Goal: Information Seeking & Learning: Learn about a topic

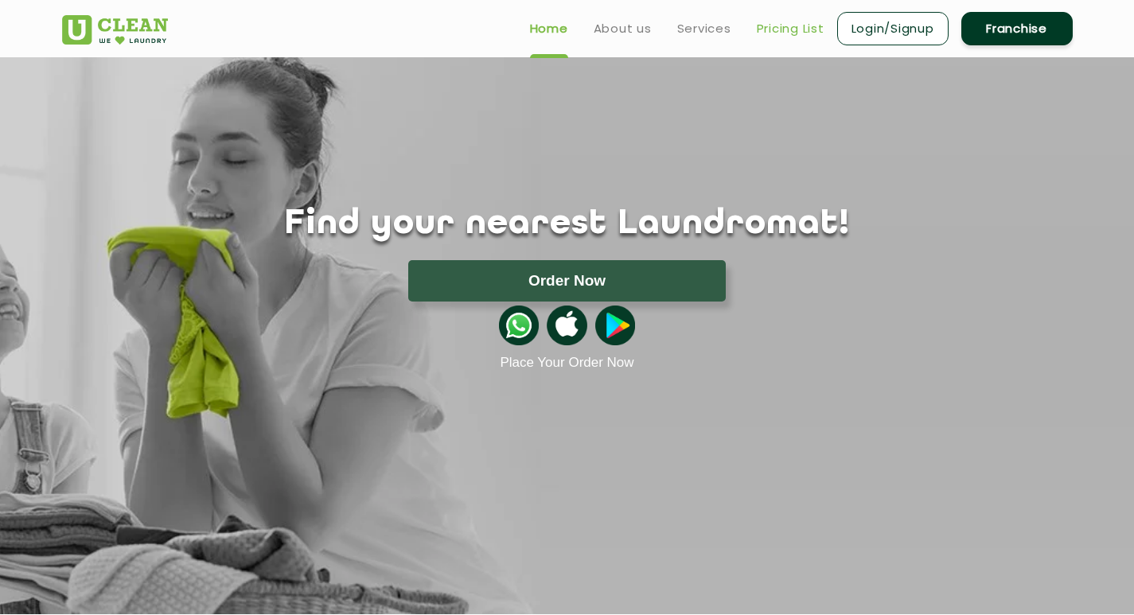
click at [769, 29] on link "Pricing List" at bounding box center [791, 28] width 68 height 19
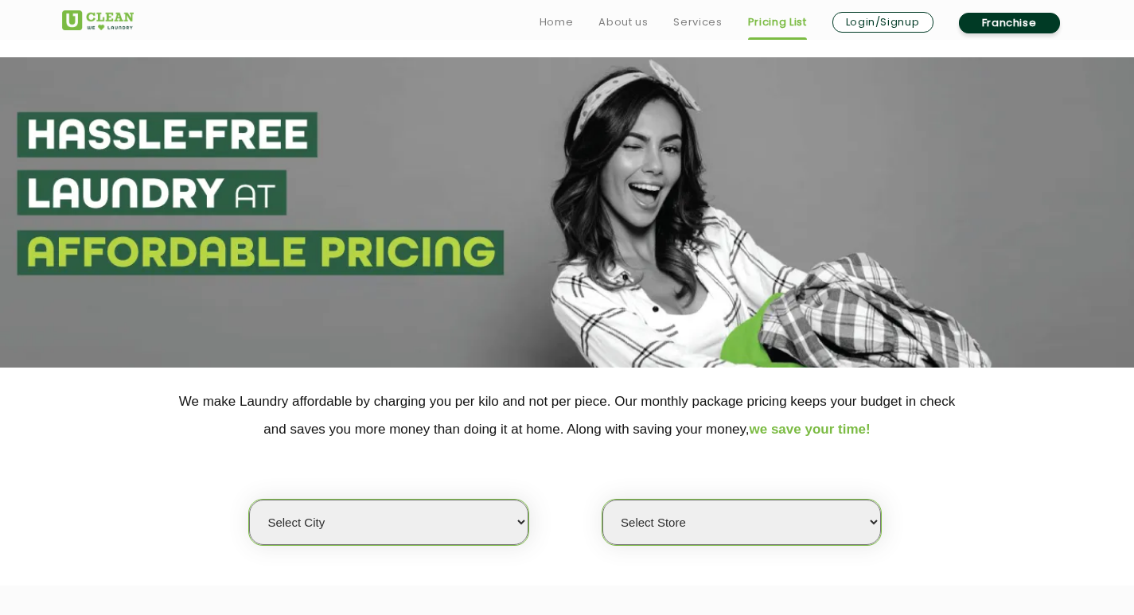
scroll to position [239, 0]
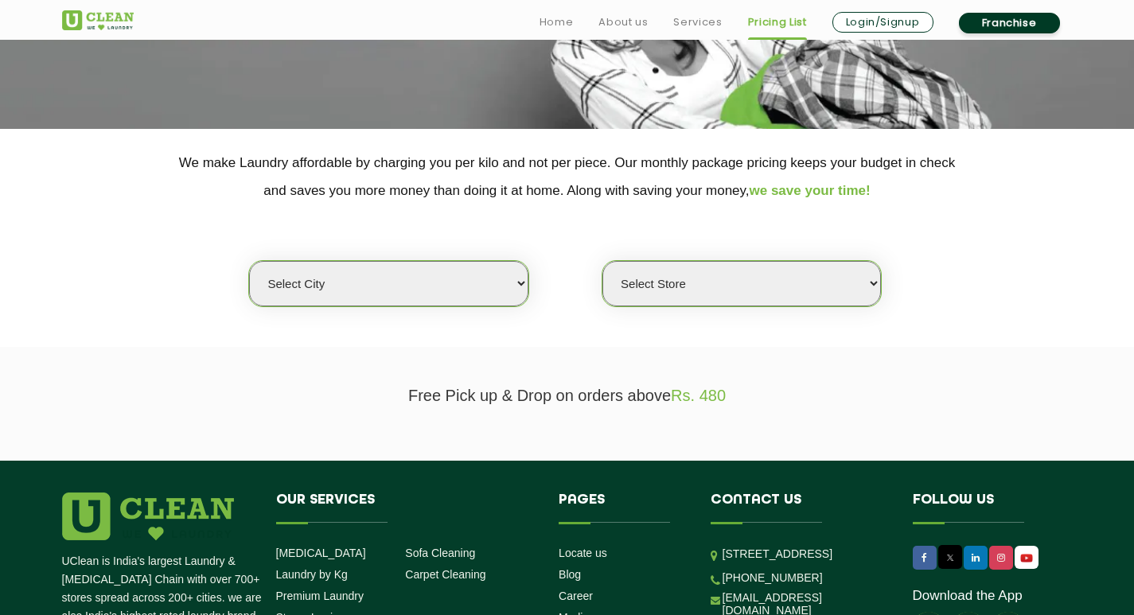
click at [452, 279] on select "Select city [GEOGRAPHIC_DATA] [GEOGRAPHIC_DATA] [GEOGRAPHIC_DATA] [GEOGRAPHIC_D…" at bounding box center [388, 283] width 279 height 45
click at [482, 290] on select "Select city [GEOGRAPHIC_DATA] [GEOGRAPHIC_DATA] [GEOGRAPHIC_DATA] [GEOGRAPHIC_D…" at bounding box center [388, 283] width 279 height 45
select select "6"
click at [249, 261] on select "Select city [GEOGRAPHIC_DATA] [GEOGRAPHIC_DATA] [GEOGRAPHIC_DATA] [GEOGRAPHIC_D…" at bounding box center [388, 283] width 279 height 45
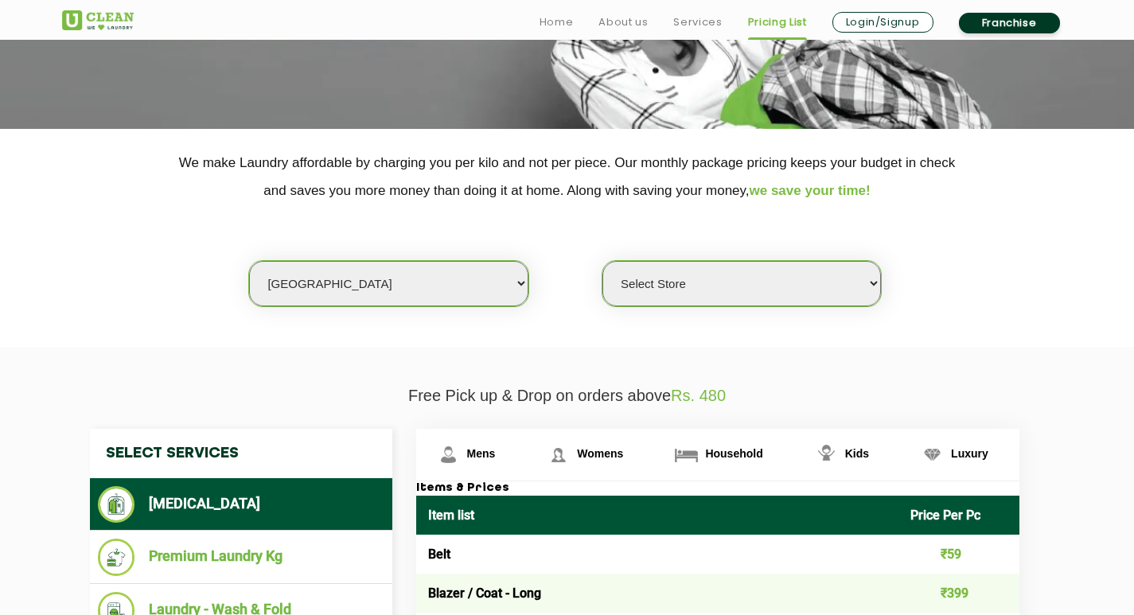
click at [713, 277] on select "Select Store [GEOGRAPHIC_DATA] [GEOGRAPHIC_DATA] UClean KR [GEOGRAPHIC_DATA] [G…" at bounding box center [742, 283] width 279 height 45
select select "413"
click at [603, 261] on select "Select Store [GEOGRAPHIC_DATA] [GEOGRAPHIC_DATA] UClean KR [GEOGRAPHIC_DATA] [G…" at bounding box center [742, 283] width 279 height 45
click at [971, 224] on div "Select city [GEOGRAPHIC_DATA] [GEOGRAPHIC_DATA] [GEOGRAPHIC_DATA] [GEOGRAPHIC_D…" at bounding box center [567, 256] width 1035 height 103
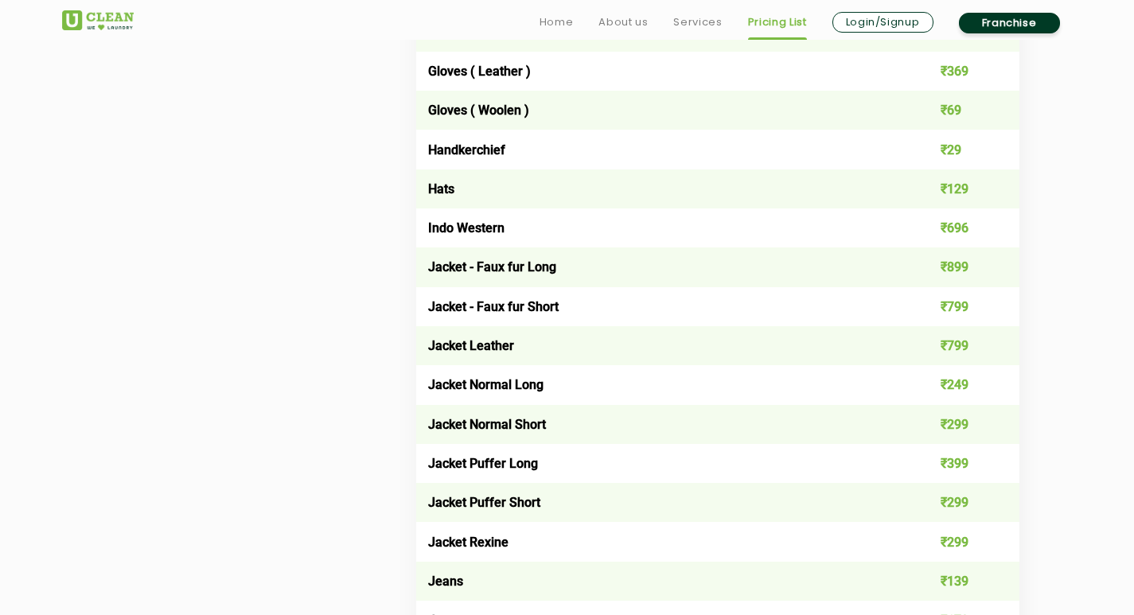
scroll to position [1194, 0]
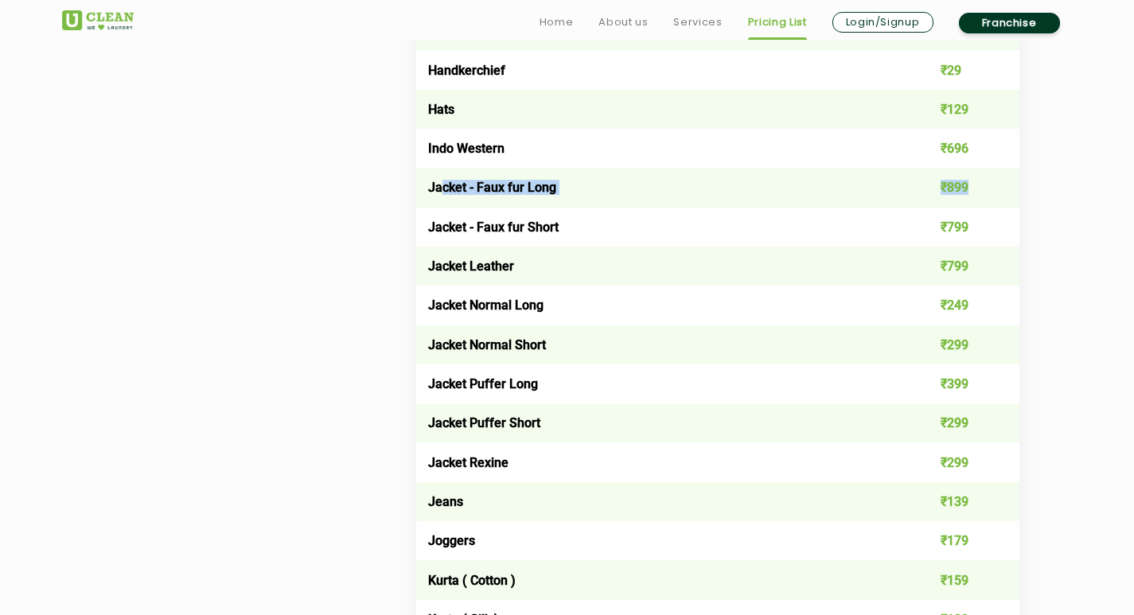
drag, startPoint x: 443, startPoint y: 193, endPoint x: 973, endPoint y: 174, distance: 529.7
click at [973, 174] on tr "Jacket - Faux fur Long ₹899" at bounding box center [717, 187] width 603 height 39
drag, startPoint x: 931, startPoint y: 222, endPoint x: 1010, endPoint y: 217, distance: 79.8
click at [1010, 217] on td "₹799" at bounding box center [959, 227] width 121 height 39
drag, startPoint x: 1002, startPoint y: 270, endPoint x: 1017, endPoint y: 272, distance: 14.5
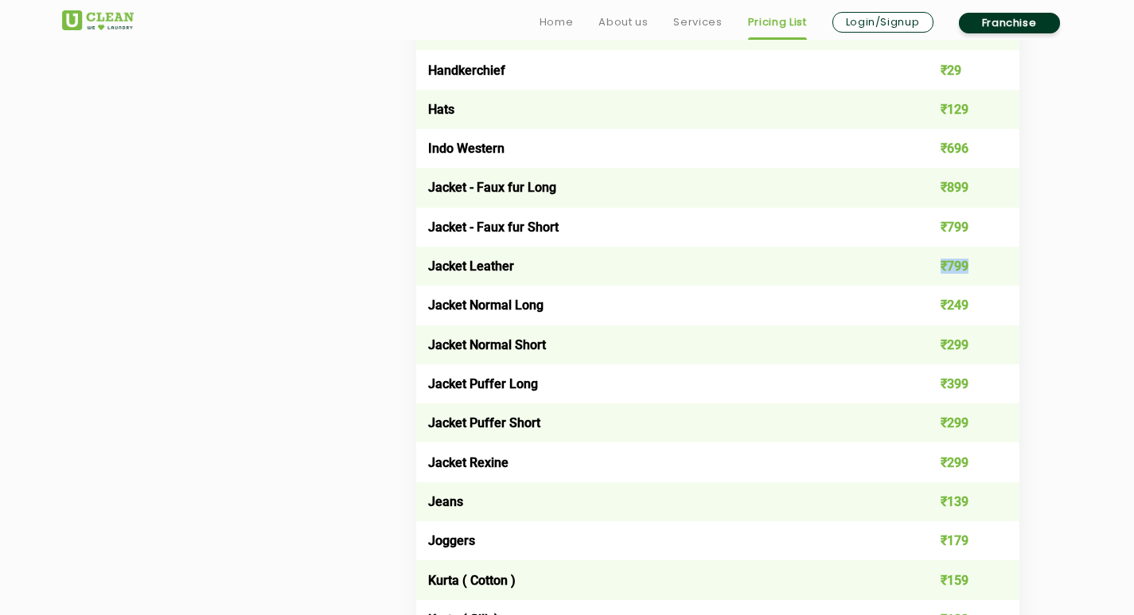
click at [1017, 272] on td "₹799" at bounding box center [959, 266] width 121 height 39
drag, startPoint x: 814, startPoint y: 307, endPoint x: 1017, endPoint y: 295, distance: 203.4
click at [1017, 295] on tr "Jacket Normal Long ₹249" at bounding box center [717, 305] width 603 height 39
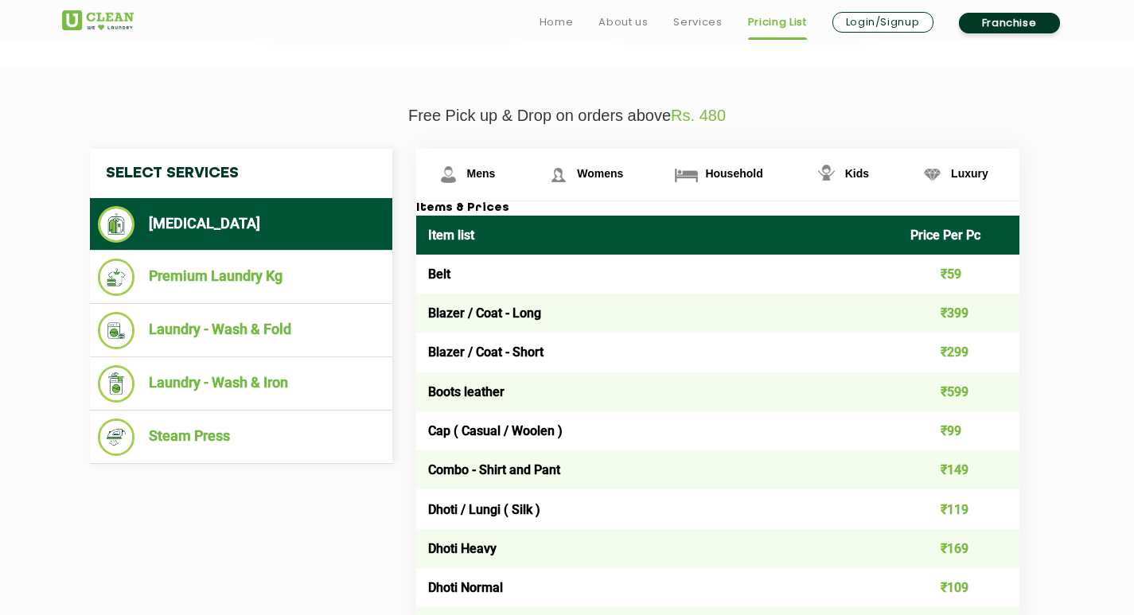
scroll to position [557, 0]
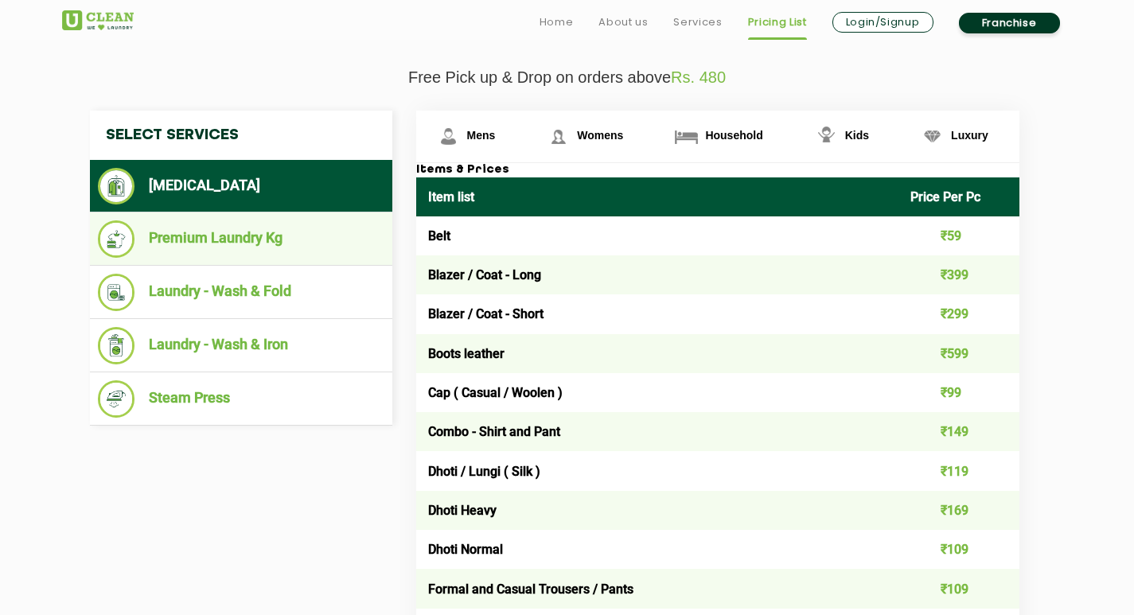
click at [222, 225] on li "Premium Laundry Kg" at bounding box center [241, 239] width 287 height 37
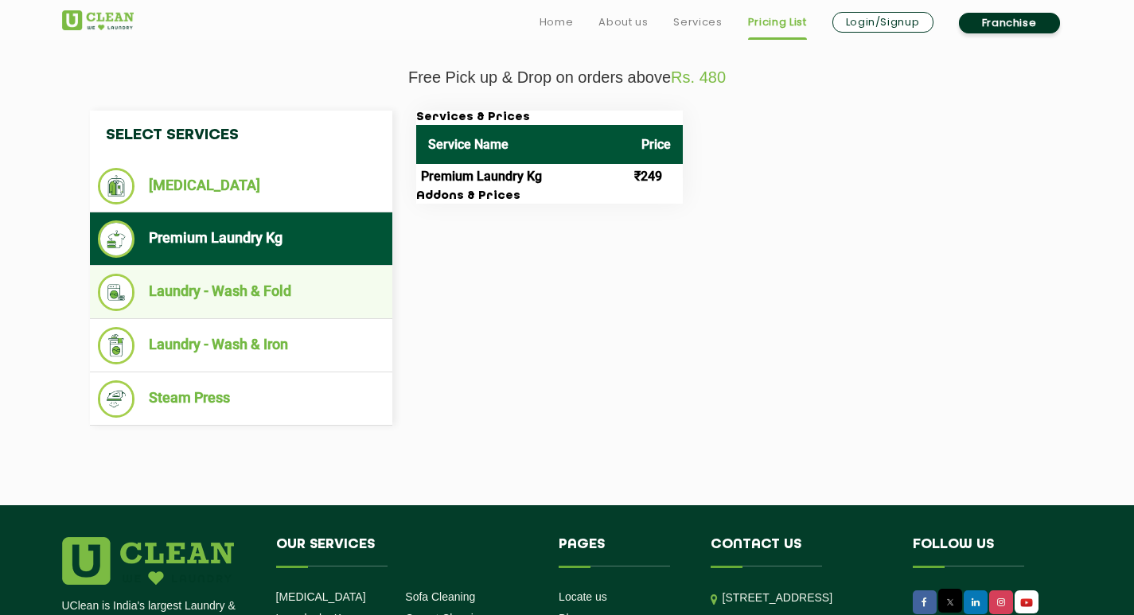
click at [222, 286] on li "Laundry - Wash & Fold" at bounding box center [241, 292] width 287 height 37
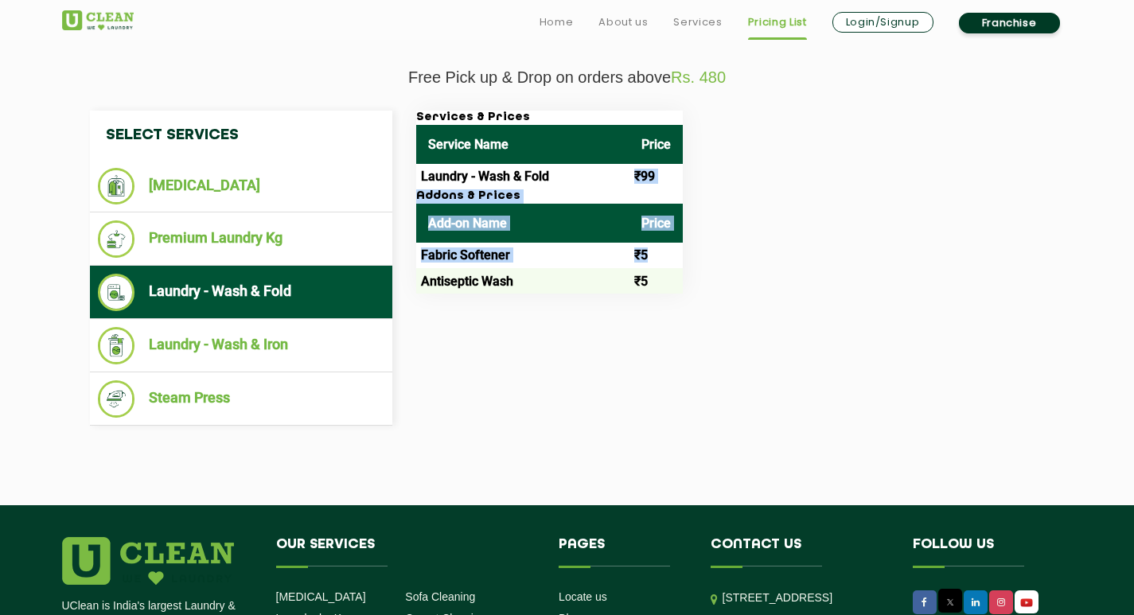
drag, startPoint x: 636, startPoint y: 182, endPoint x: 655, endPoint y: 256, distance: 75.7
click at [655, 256] on div "Services & Prices Service Name Price Laundry - Wash & Fold ₹99 Addons & Prices …" at bounding box center [549, 202] width 267 height 183
click at [645, 256] on td "₹5" at bounding box center [656, 255] width 53 height 25
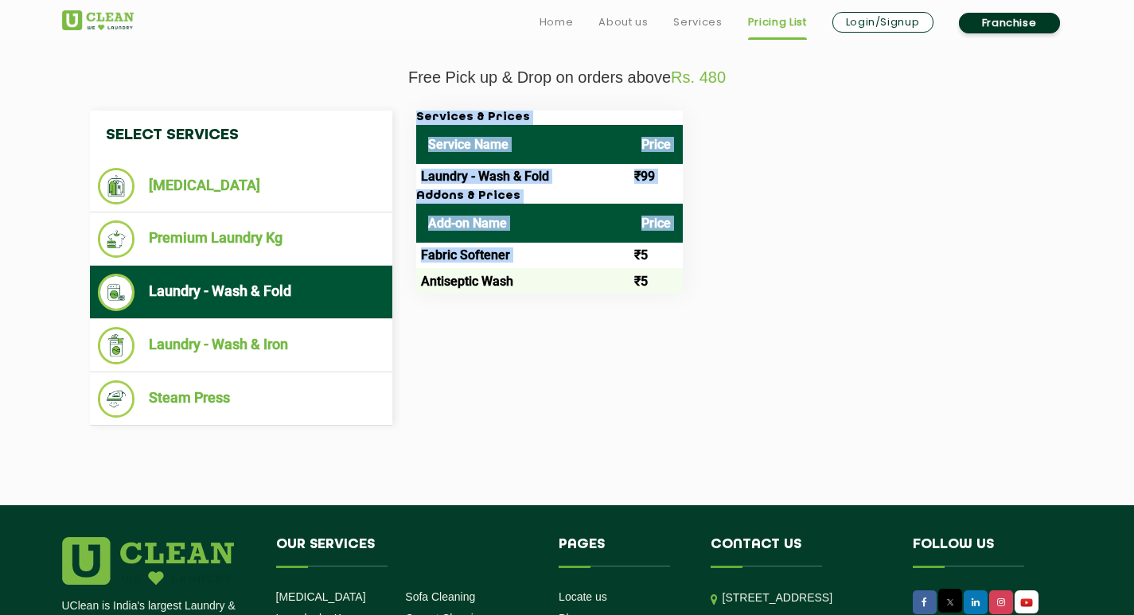
drag, startPoint x: 630, startPoint y: 256, endPoint x: 685, endPoint y: 260, distance: 54.2
click at [685, 260] on div "Services & Prices Service Name Price Laundry - Wash & Fold ₹99 Addons & Prices …" at bounding box center [730, 202] width 653 height 183
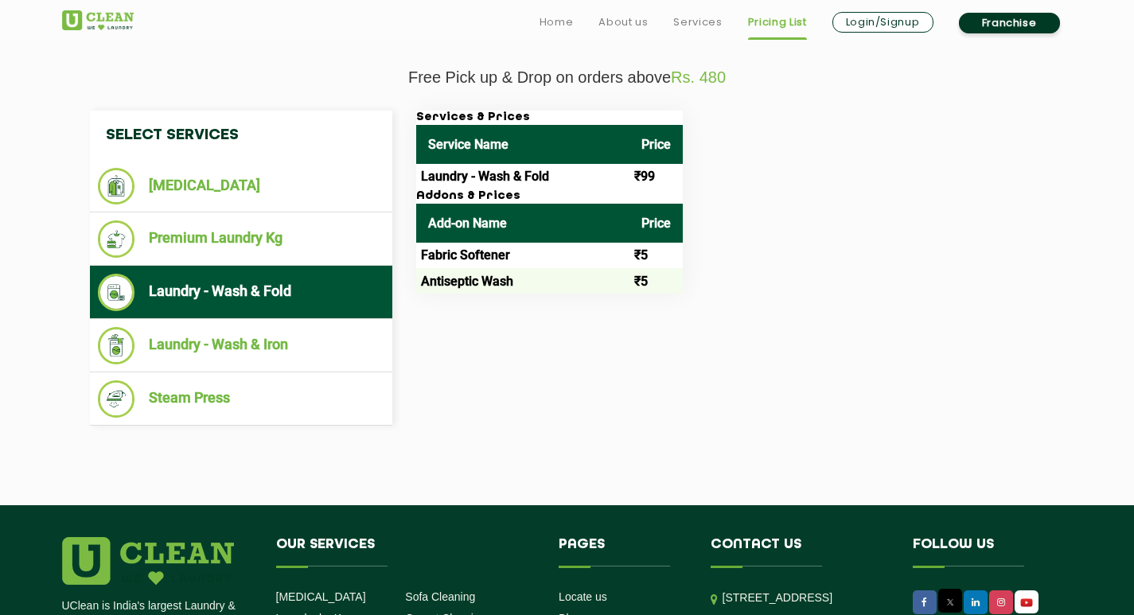
click at [642, 263] on td "₹5" at bounding box center [656, 255] width 53 height 25
drag, startPoint x: 634, startPoint y: 282, endPoint x: 666, endPoint y: 284, distance: 31.1
click at [666, 284] on td "₹5" at bounding box center [656, 280] width 53 height 25
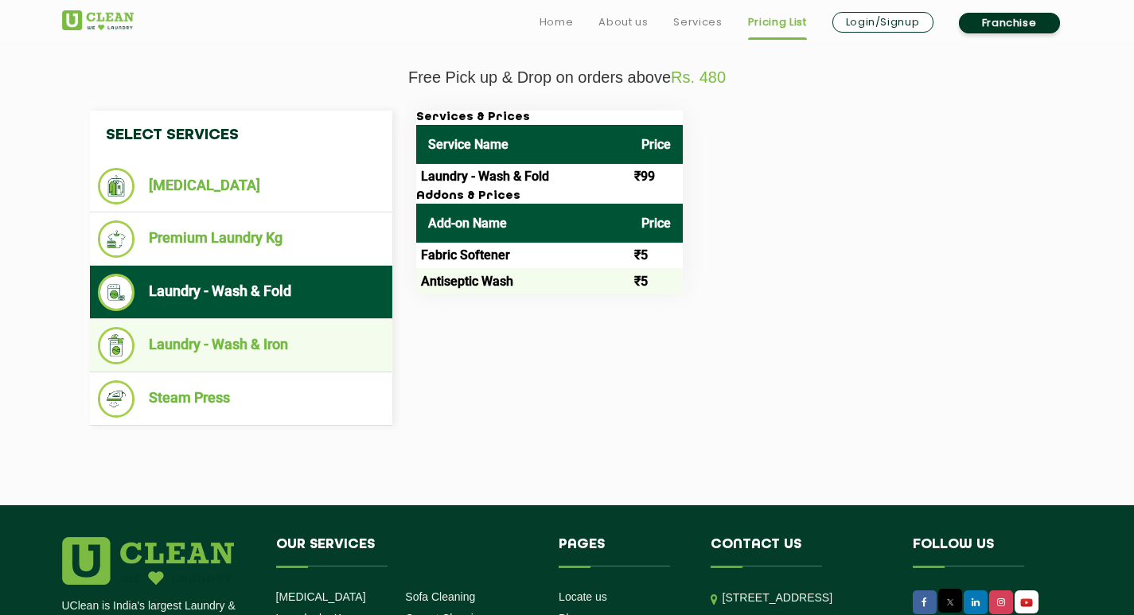
click at [231, 355] on li "Laundry - Wash & Iron" at bounding box center [241, 345] width 287 height 37
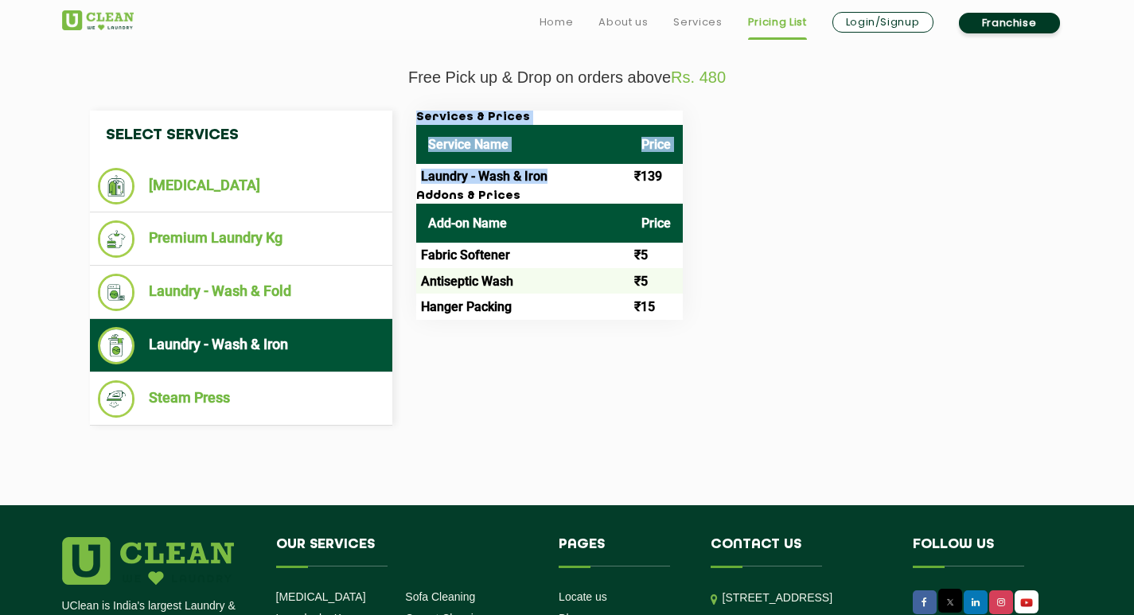
drag, startPoint x: 627, startPoint y: 174, endPoint x: 705, endPoint y: 172, distance: 78.1
click at [705, 172] on div "Services & Prices Service Name Price Laundry - Wash & Iron ₹139 Addons & Prices…" at bounding box center [730, 215] width 653 height 209
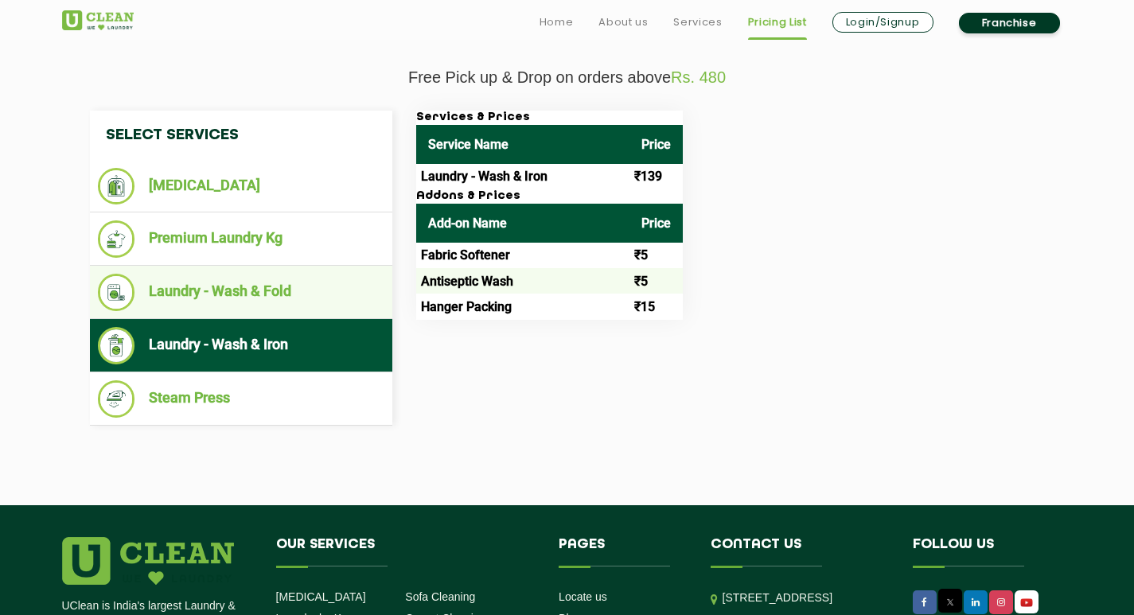
click at [272, 300] on li "Laundry - Wash & Fold" at bounding box center [241, 292] width 287 height 37
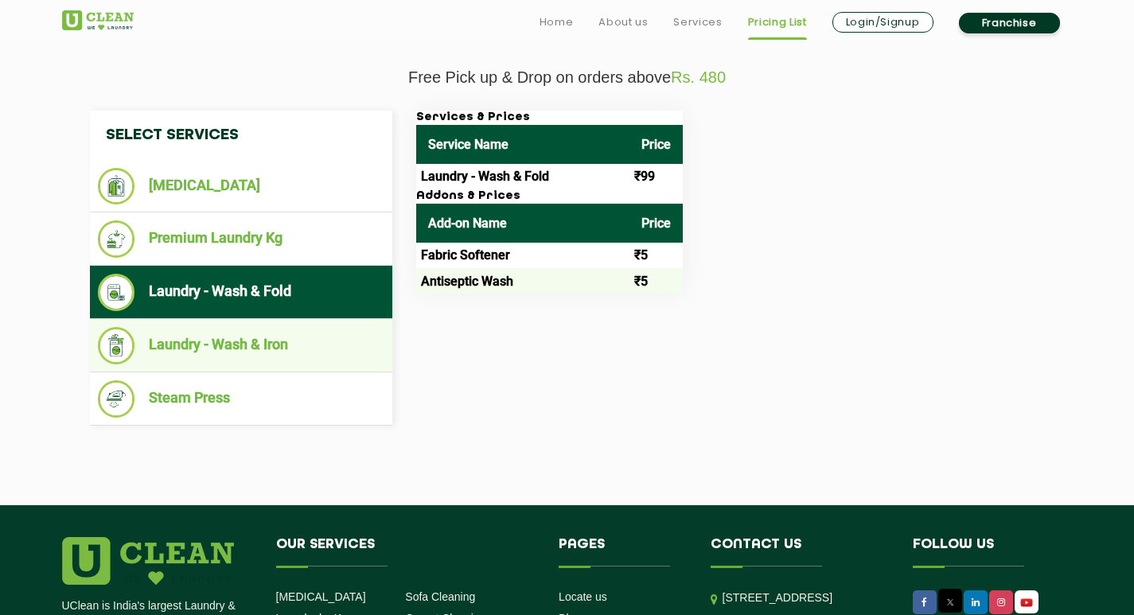
click at [267, 345] on li "Laundry - Wash & Iron" at bounding box center [241, 345] width 287 height 37
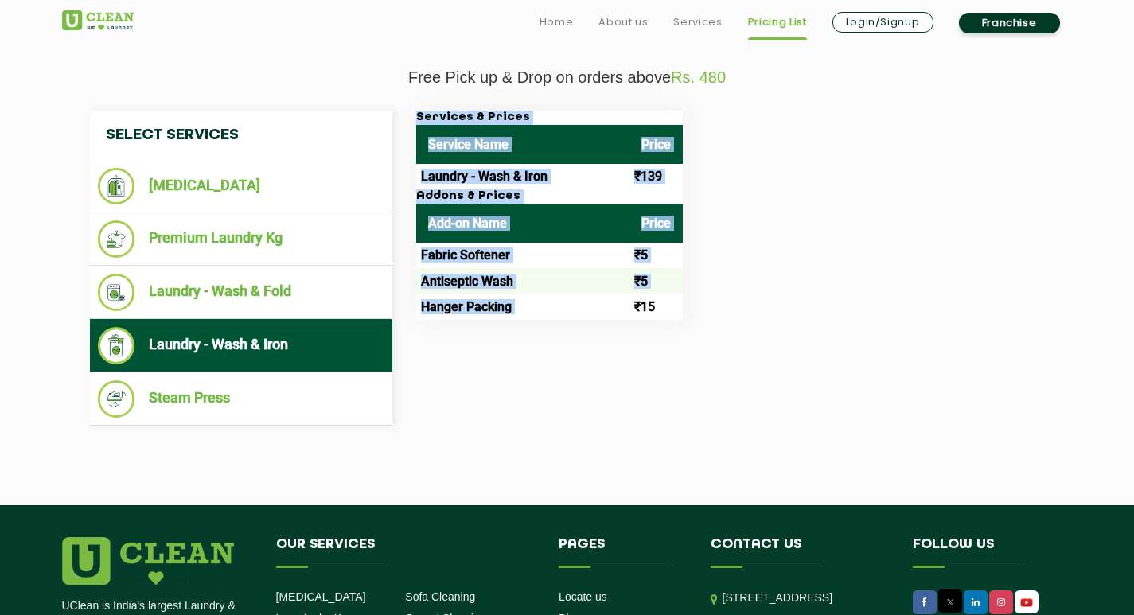
drag, startPoint x: 632, startPoint y: 305, endPoint x: 764, endPoint y: 292, distance: 132.8
click at [762, 294] on div "Services & Prices Service Name Price Laundry - Wash & Iron ₹139 Addons & Prices…" at bounding box center [730, 215] width 653 height 209
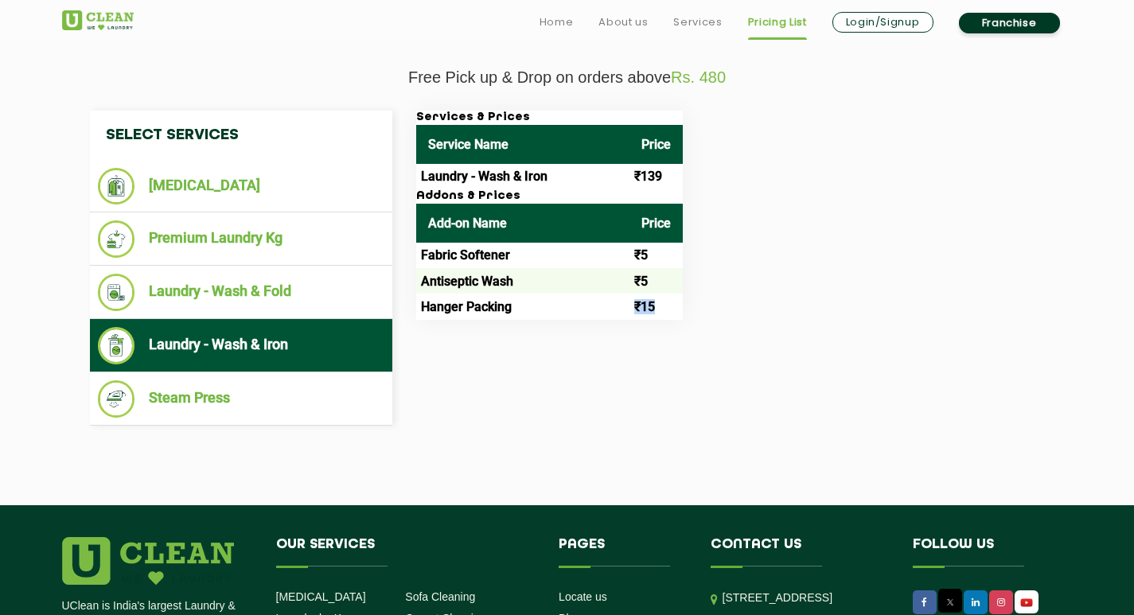
drag, startPoint x: 664, startPoint y: 307, endPoint x: 630, endPoint y: 316, distance: 34.6
click at [630, 316] on td "₹15" at bounding box center [656, 306] width 53 height 25
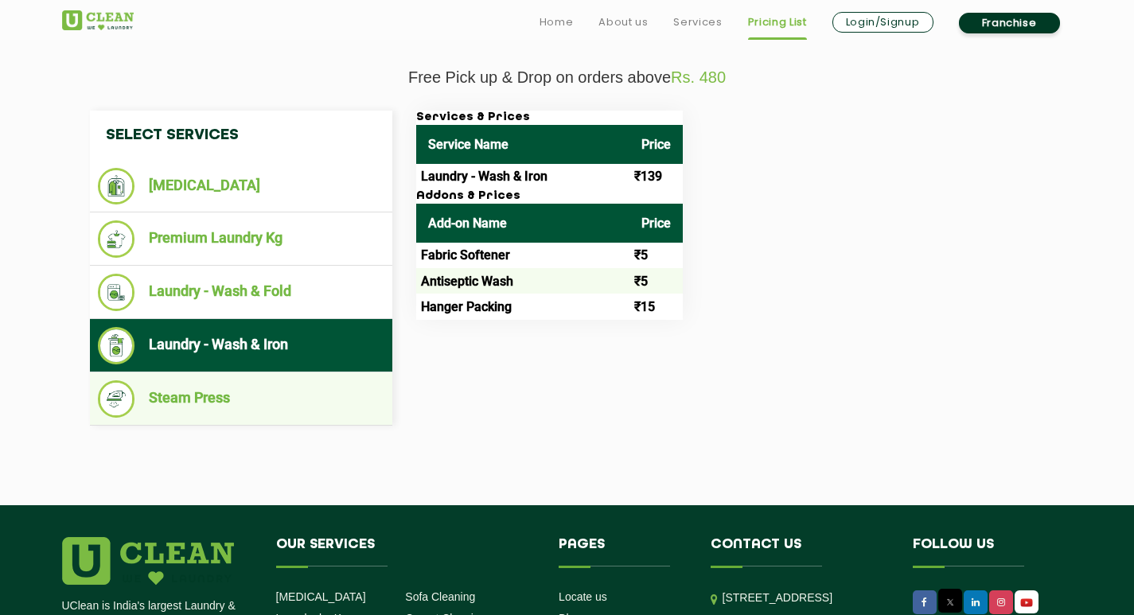
click at [197, 396] on li "Steam Press" at bounding box center [241, 399] width 287 height 37
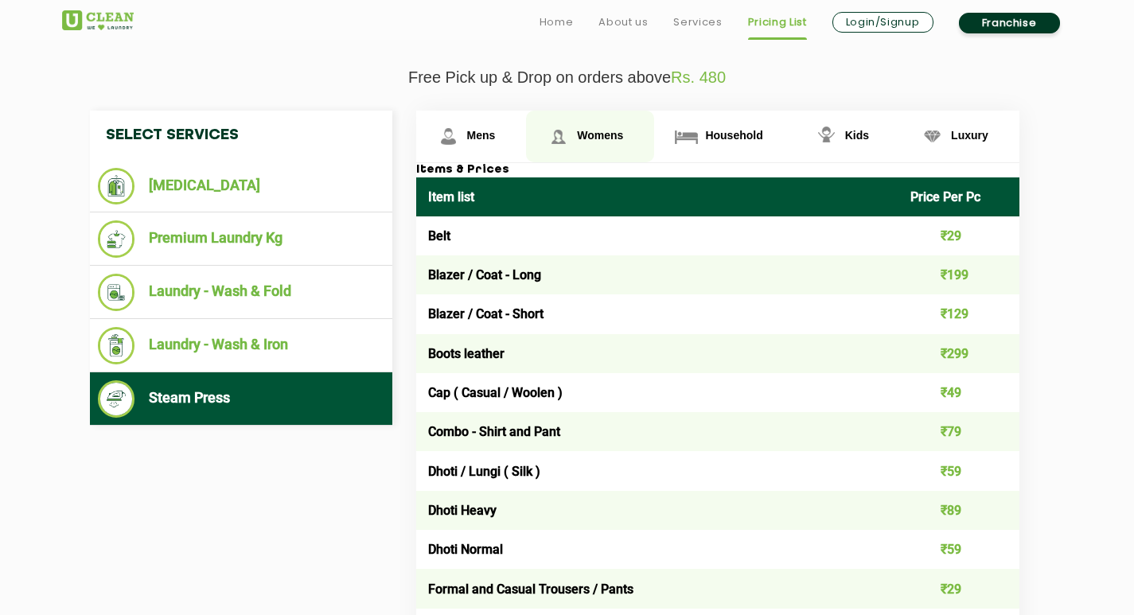
click at [595, 124] on link "Womens" at bounding box center [590, 137] width 128 height 52
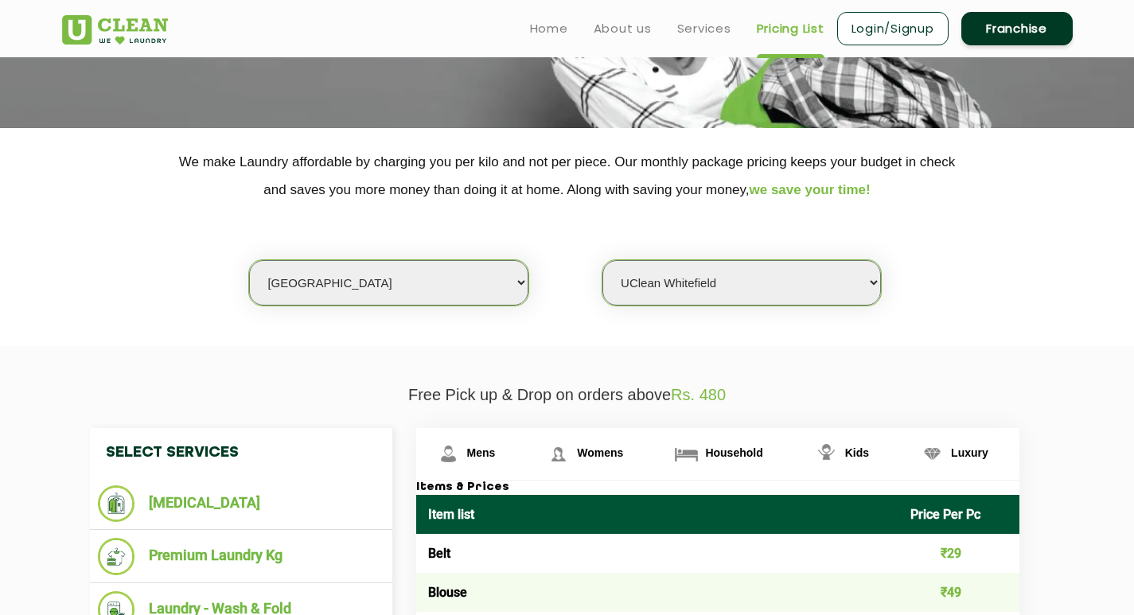
scroll to position [239, 0]
